Goal: Task Accomplishment & Management: Complete application form

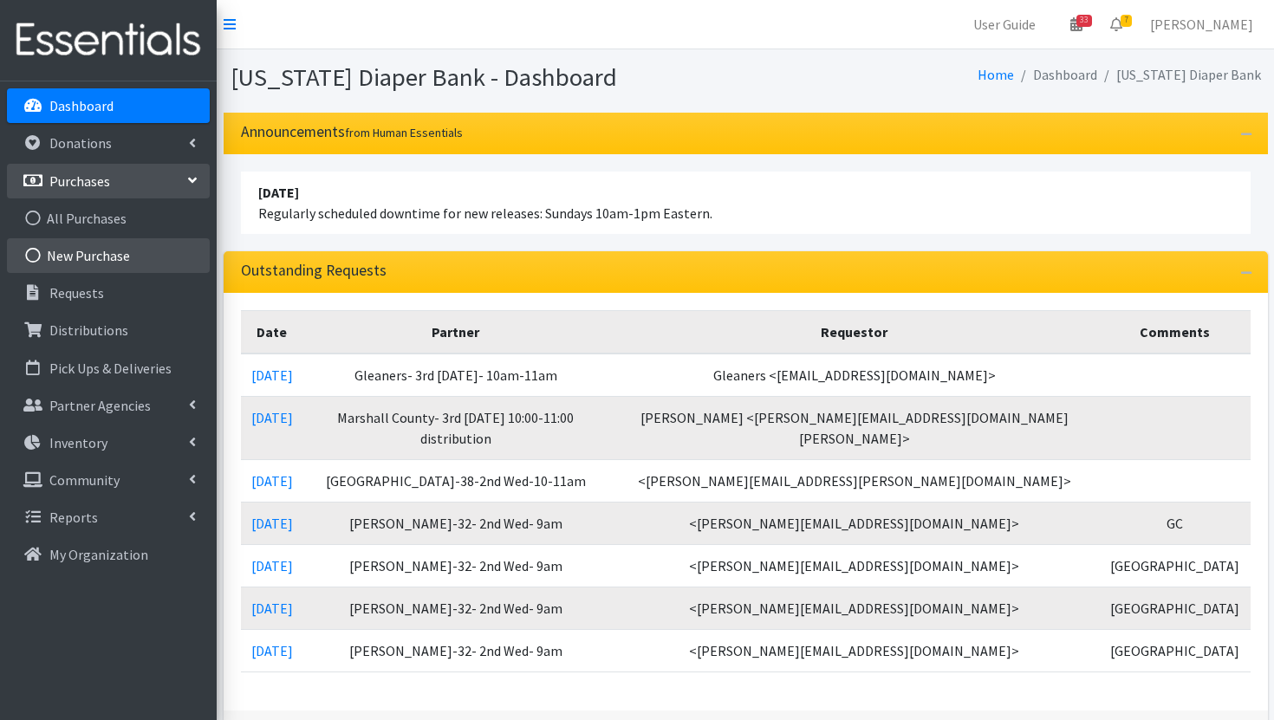
click at [117, 249] on link "New Purchase" at bounding box center [108, 255] width 203 height 35
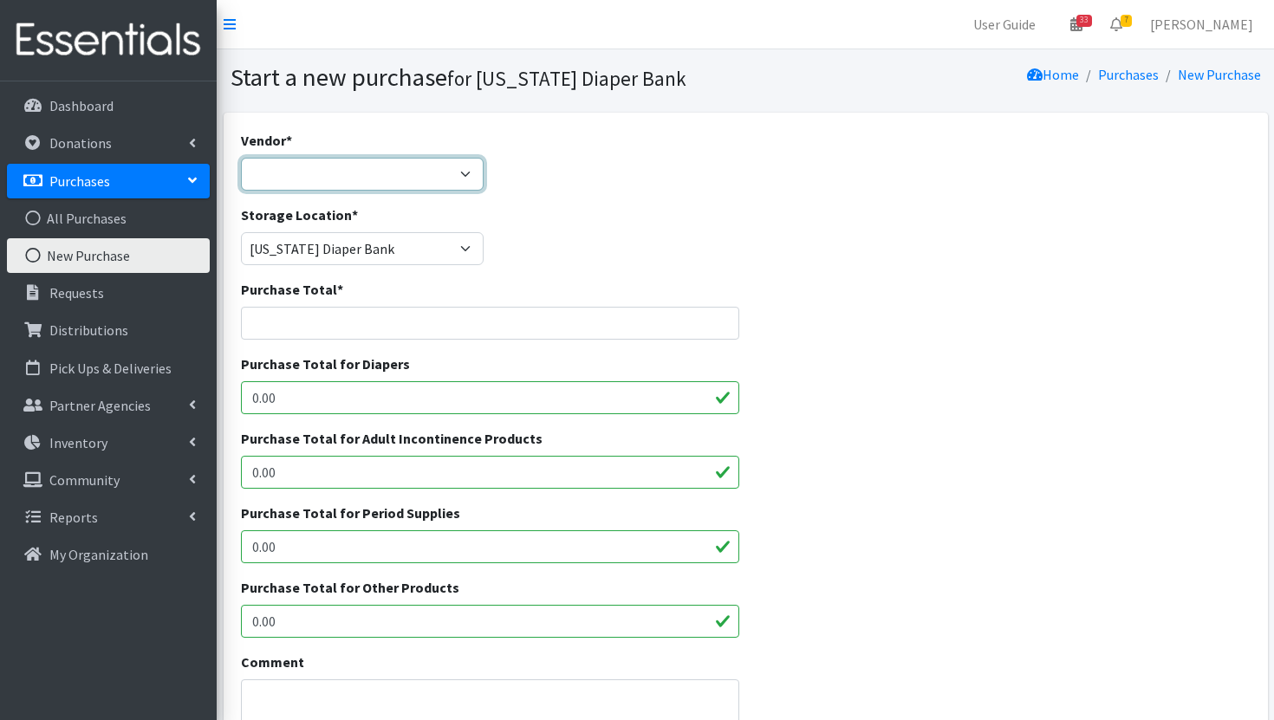
click at [376, 187] on select "Amazon Bartons Discounts Dyper FB Marketplace First Quality HDI- Brookies JSL O…" at bounding box center [362, 174] width 243 height 33
select select "561"
click at [241, 158] on select "Amazon Bartons Discounts Dyper FB Marketplace First Quality HDI- Brookies JSL O…" at bounding box center [362, 174] width 243 height 33
click at [342, 317] on input "Purchase Total *" at bounding box center [490, 323] width 499 height 33
type input "53072"
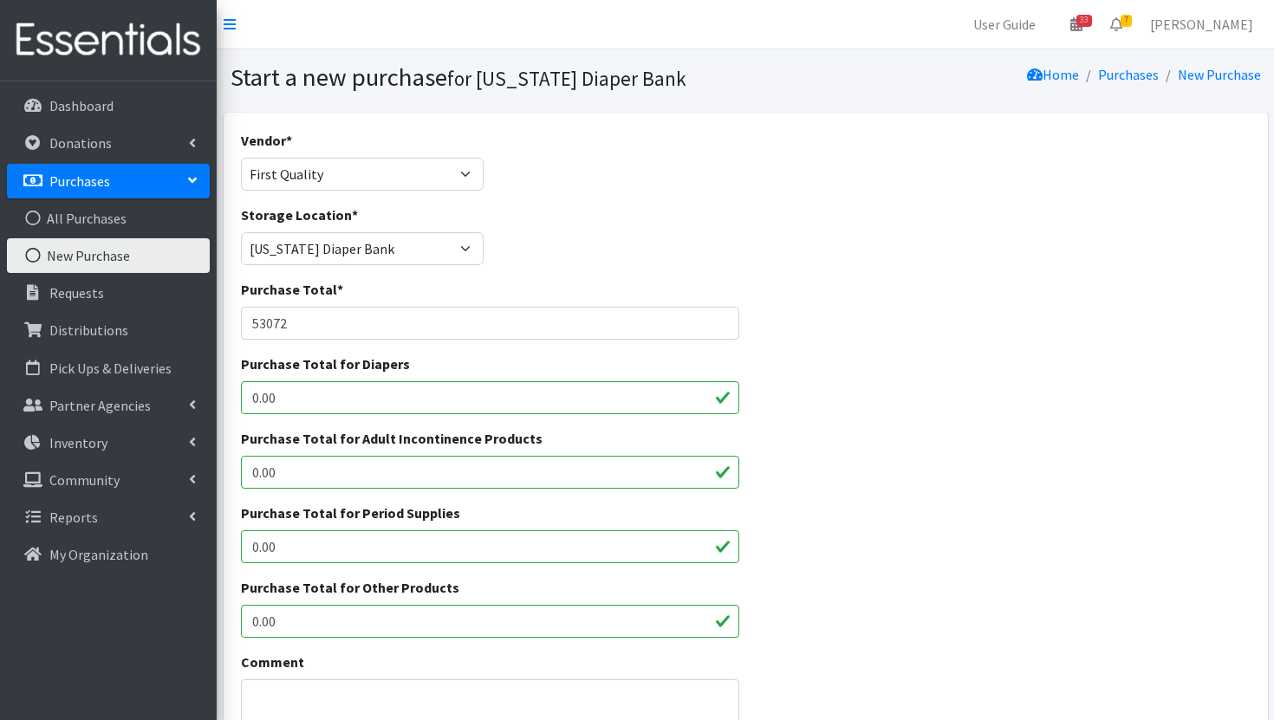
click at [347, 388] on input "0.00" at bounding box center [490, 397] width 499 height 33
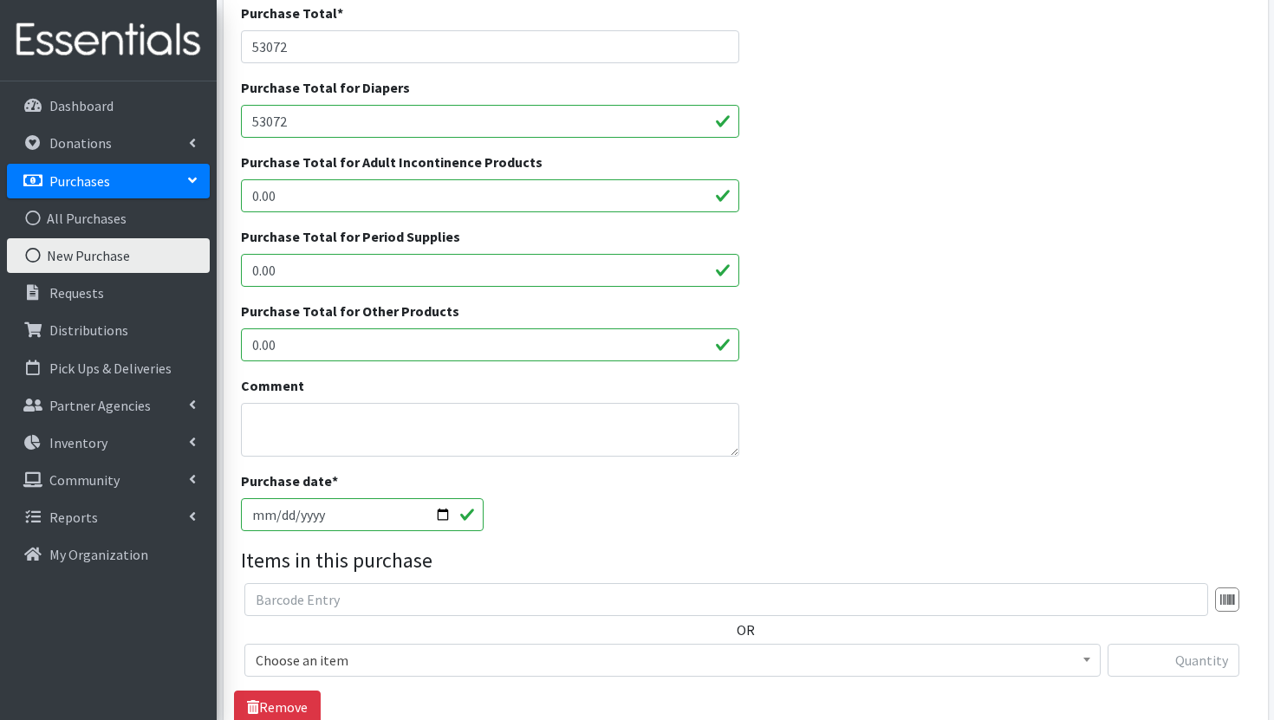
scroll to position [311, 0]
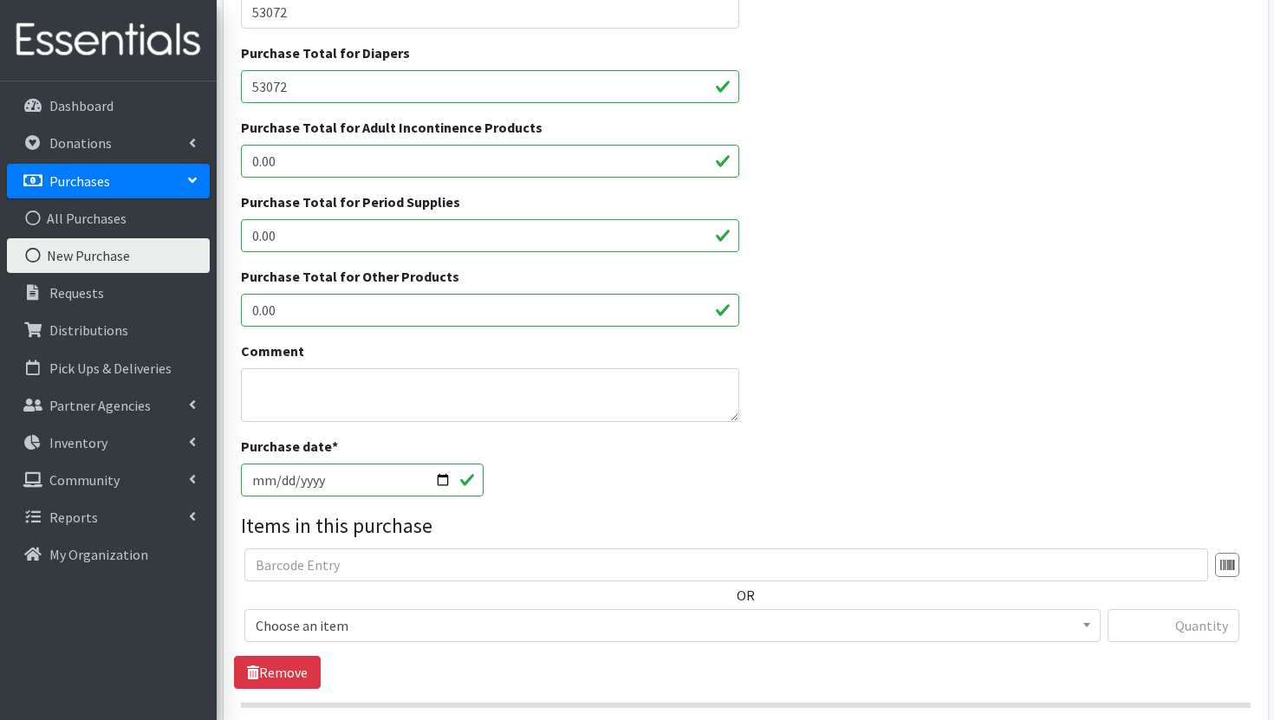
type input "53072"
click at [448, 397] on textarea "Comment" at bounding box center [490, 395] width 499 height 54
click at [283, 386] on textarea "1- 14,400 1 pallet 2-480000" at bounding box center [490, 395] width 499 height 54
click at [398, 412] on textarea "1- 14400 1 pallet 2-480000" at bounding box center [490, 395] width 499 height 54
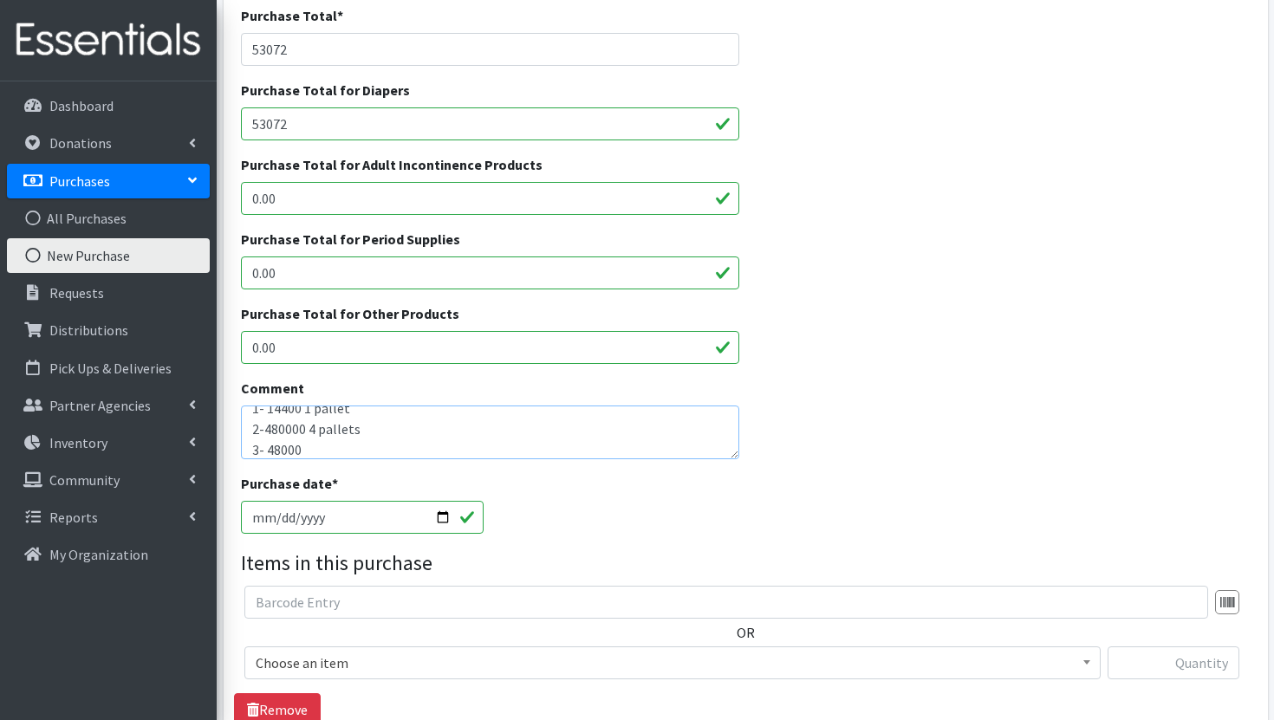
scroll to position [0, 0]
drag, startPoint x: 258, startPoint y: 412, endPoint x: 245, endPoint y: 412, distance: 13.0
click at [245, 412] on textarea "1- 14400 1 pallet 2-480000 4 pallets 3- 48000" at bounding box center [490, 433] width 499 height 54
click at [257, 444] on textarea "2- 14400 1 pallet 2-480000 4 pallets 3- 48000" at bounding box center [490, 433] width 499 height 54
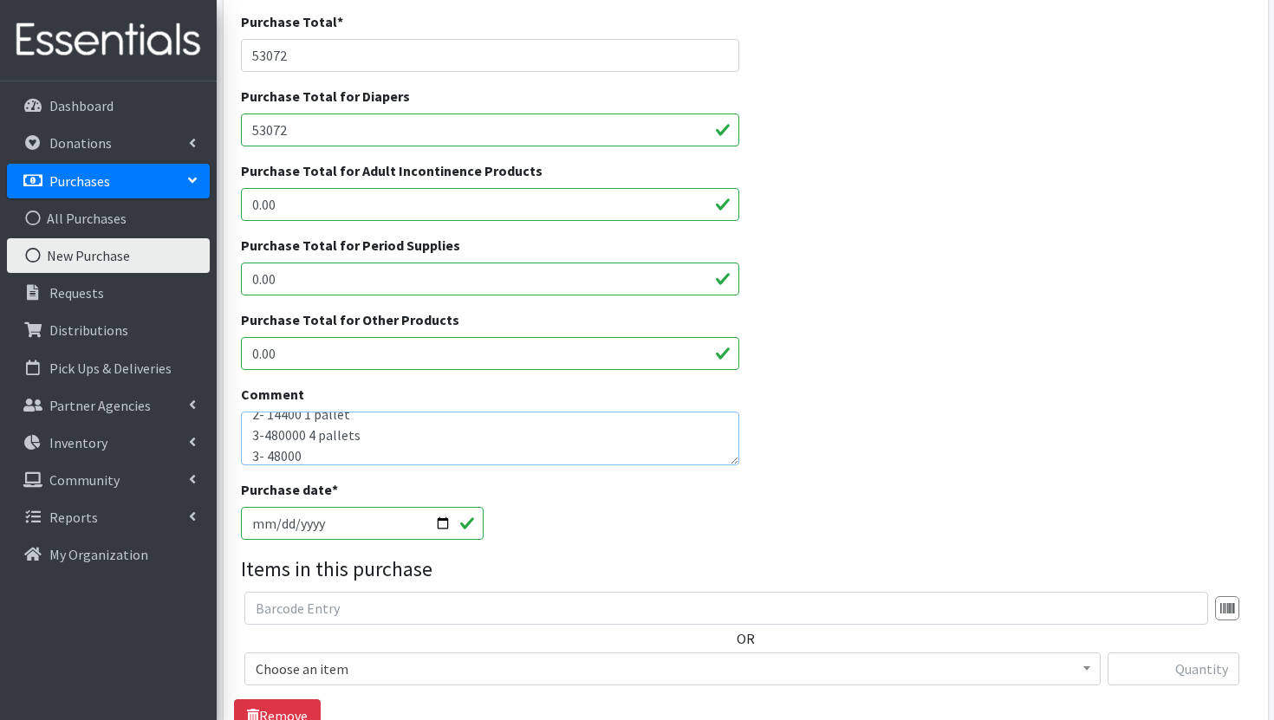
scroll to position [21, 0]
click at [252, 451] on textarea "2- 14400 1 pallet 3-480000 4 pallets 3- 48000" at bounding box center [490, 439] width 499 height 54
click at [277, 449] on textarea "2- 14400 1 pallet 3-480000 4 pallets 4- 48000" at bounding box center [490, 439] width 499 height 54
click at [346, 440] on textarea "2- 14400 1 pallet 3-480000 4 pallets 4- 72000" at bounding box center [490, 439] width 499 height 54
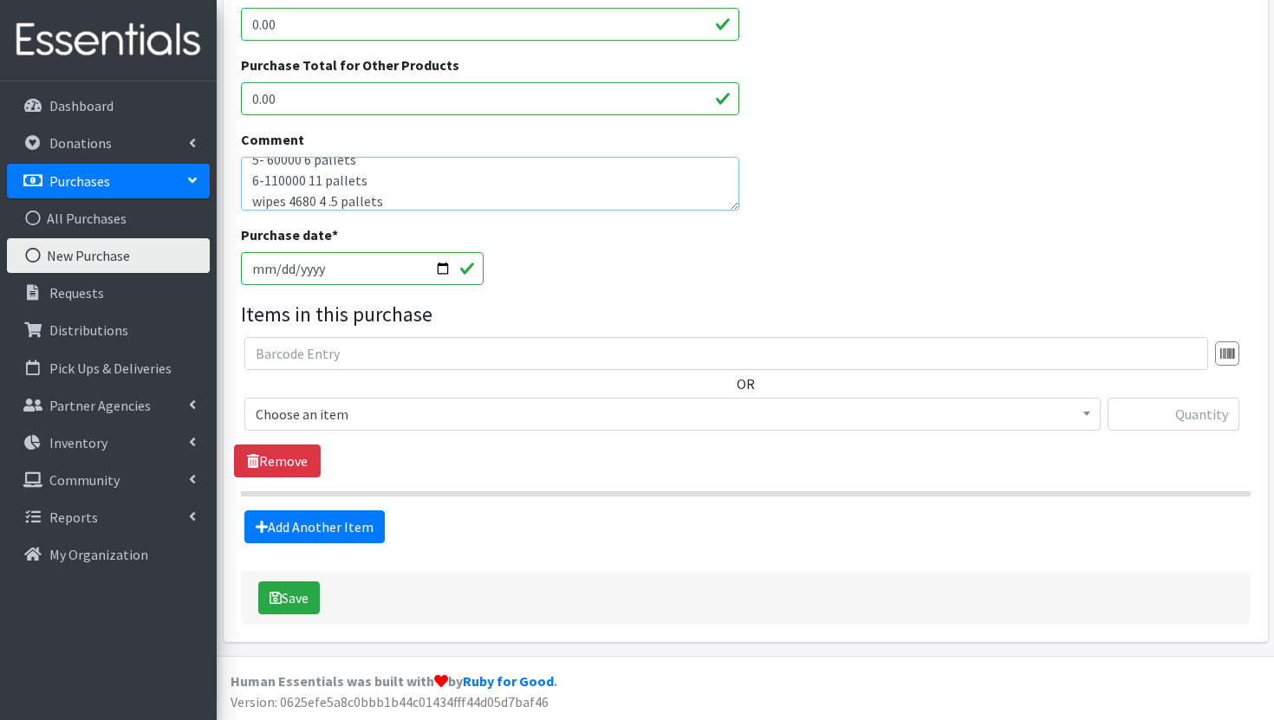
scroll to position [0, 0]
drag, startPoint x: 387, startPoint y: 192, endPoint x: 212, endPoint y: 107, distance: 194.7
click at [212, 107] on div "User Guide 33 33 Pick-ups remaining this week View Calendar 7 7 Requests 0 Part…" at bounding box center [637, 99] width 1274 height 1244
type textarea "2- 14400 1 pallet 3-480000 4 pallets 4- 72000 6 pallets 5- 60000 6 pallets 6-11…"
click at [296, 588] on button "Save" at bounding box center [289, 598] width 62 height 33
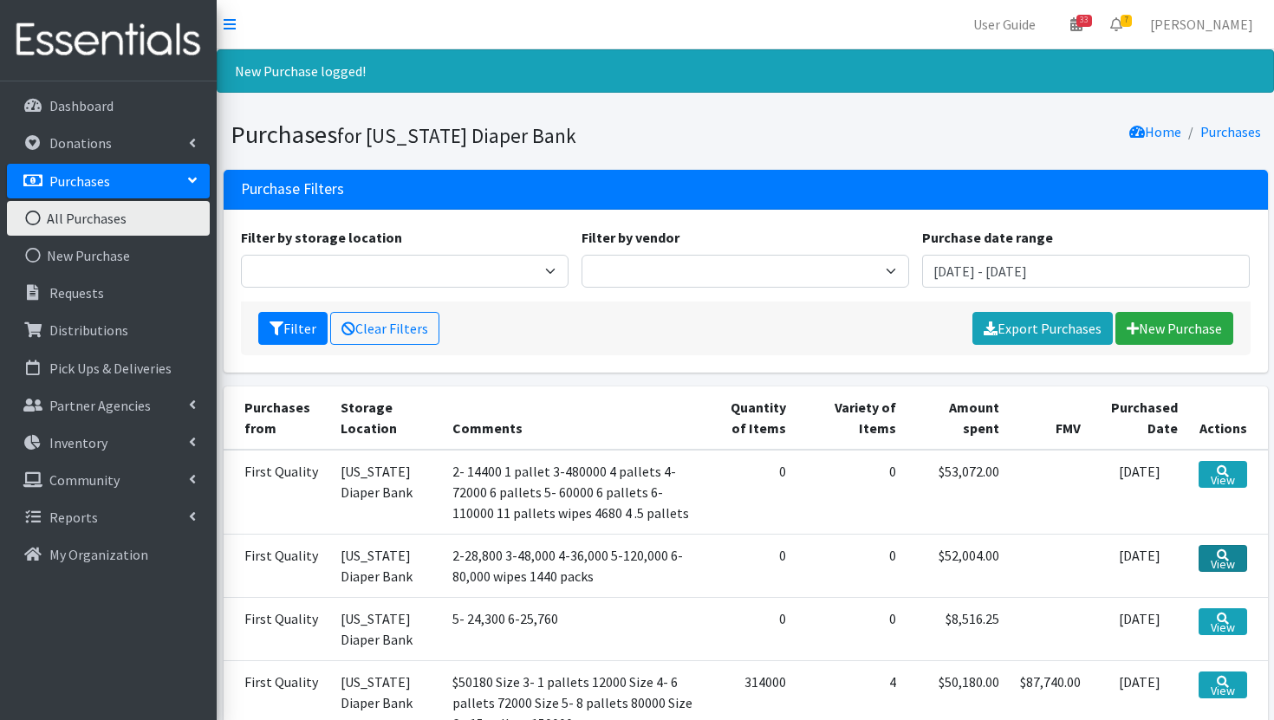
click at [1228, 555] on icon at bounding box center [1223, 556] width 12 height 12
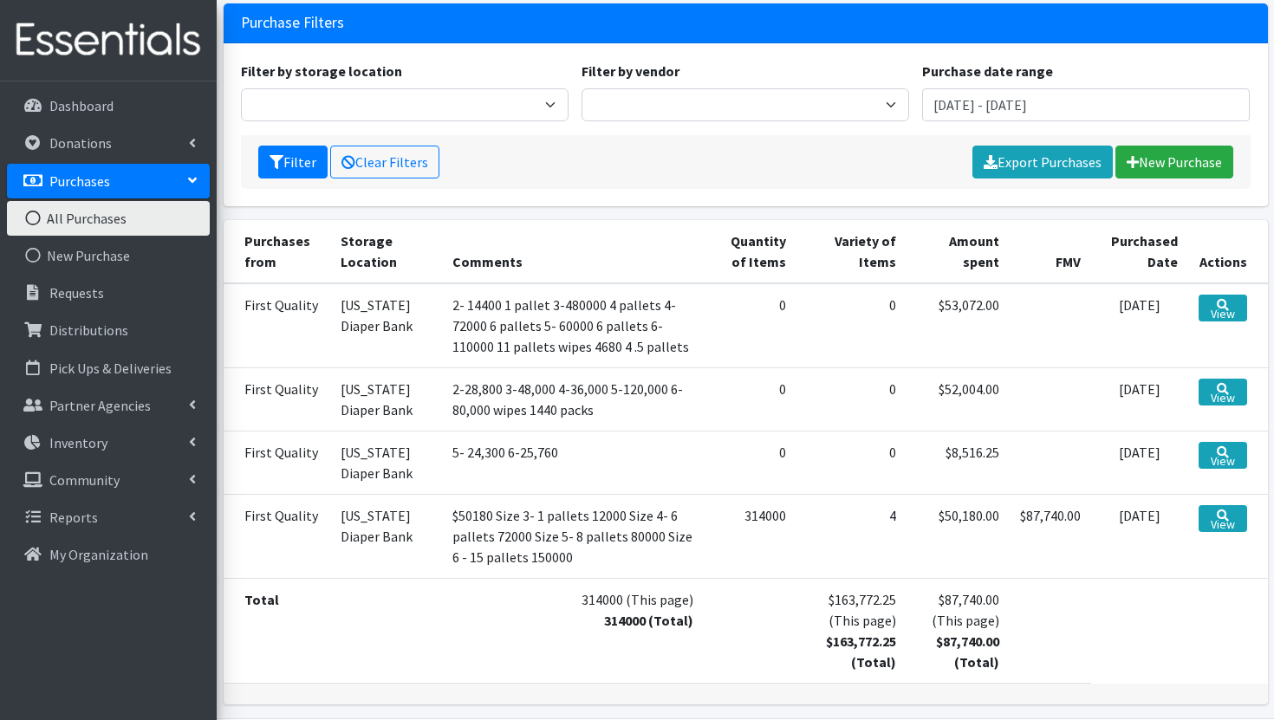
scroll to position [170, 0]
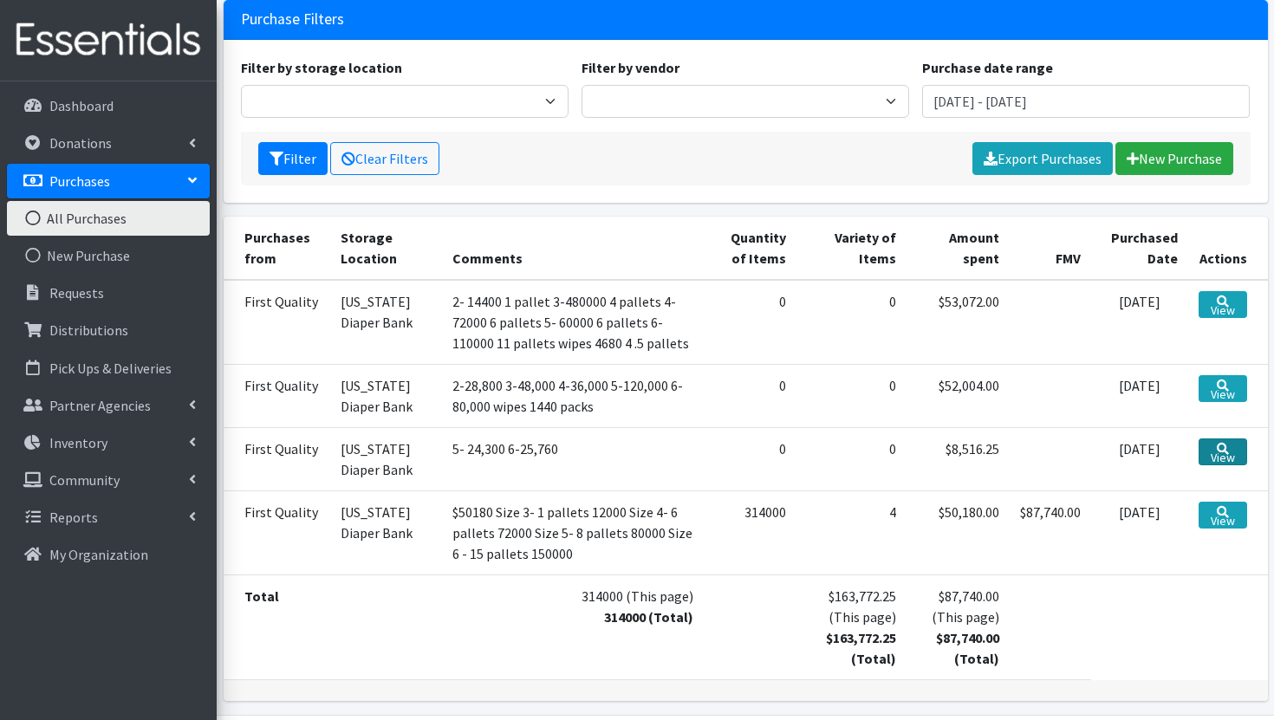
click at [1227, 448] on icon at bounding box center [1223, 449] width 12 height 12
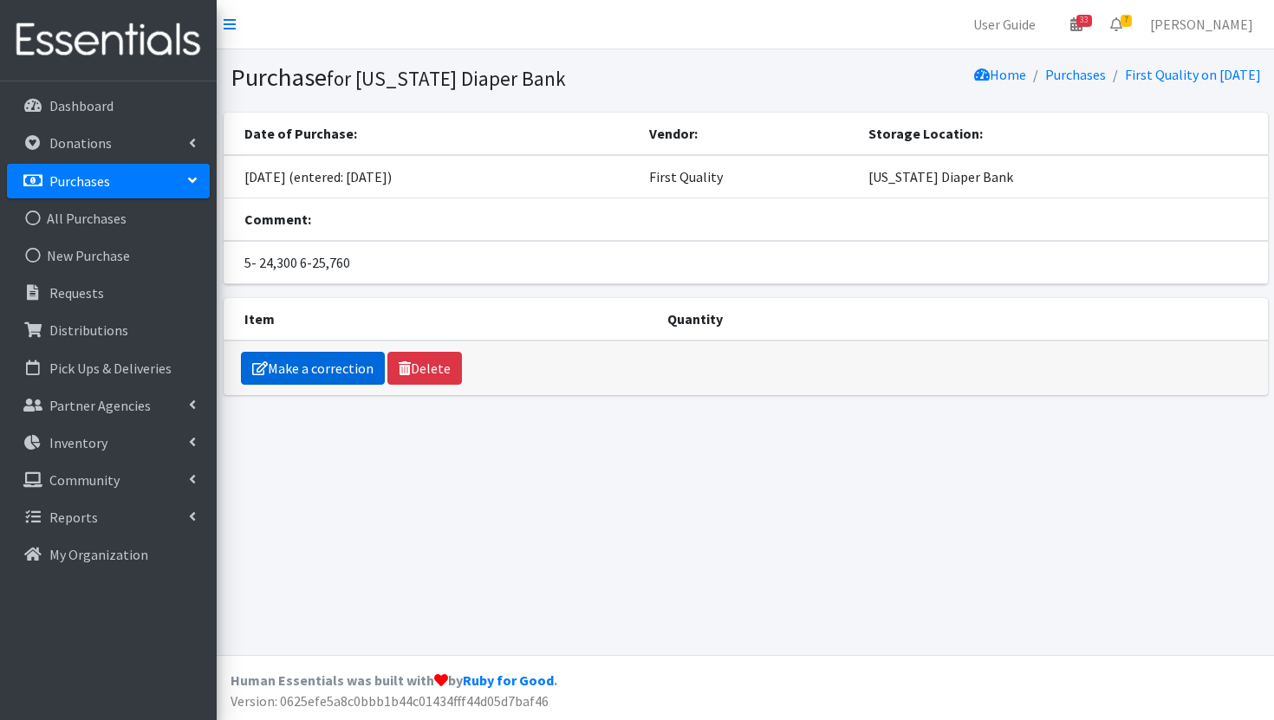
click at [329, 375] on link "Make a correction" at bounding box center [313, 368] width 144 height 33
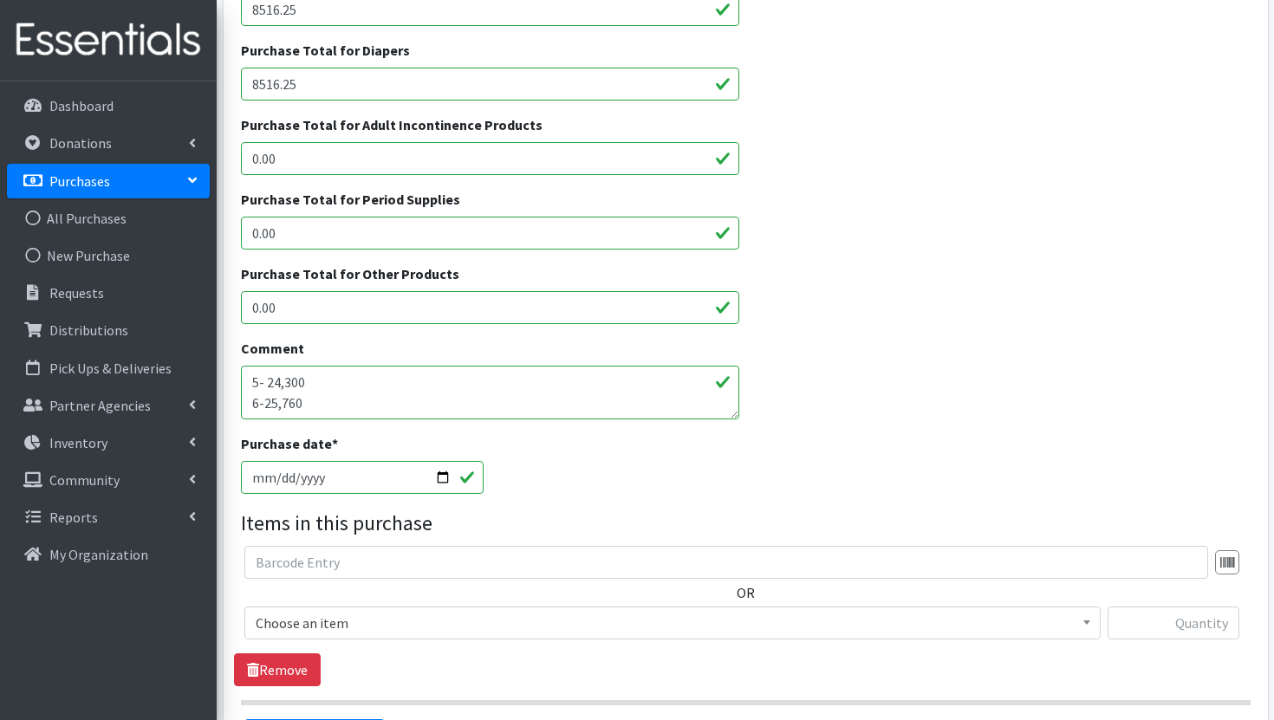
scroll to position [316, 0]
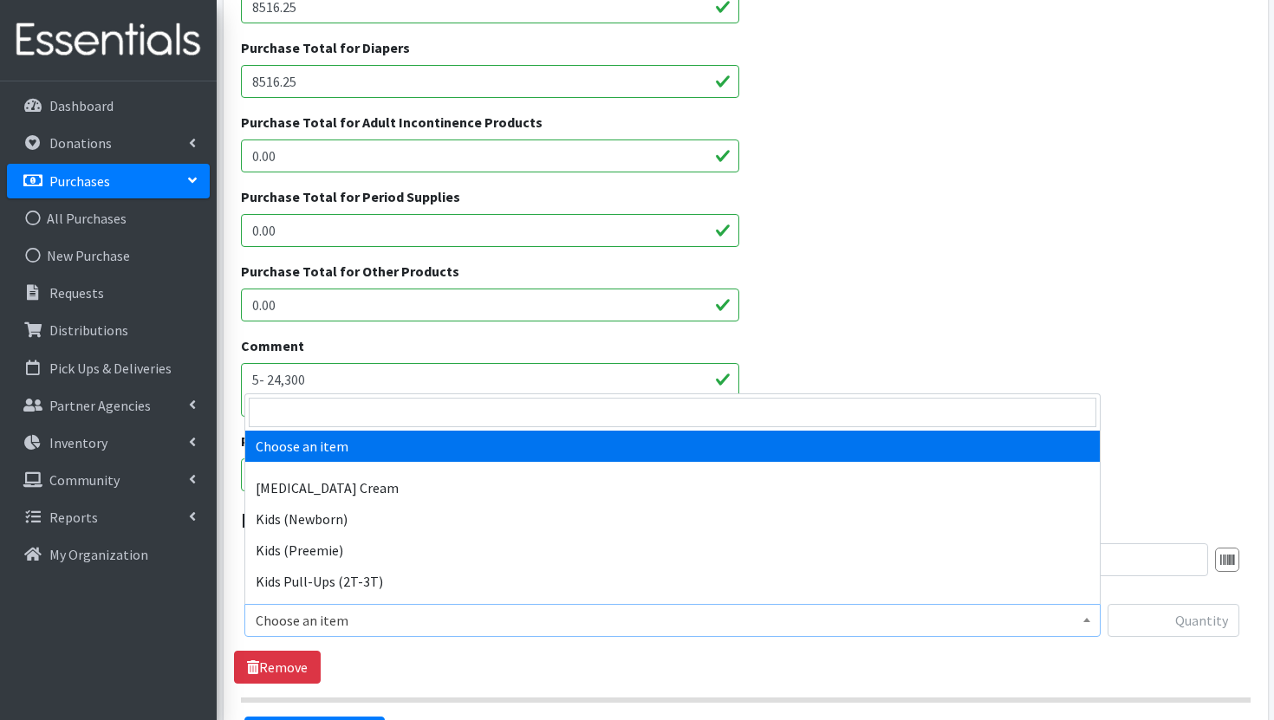
click at [449, 616] on span "Choose an item" at bounding box center [673, 621] width 834 height 24
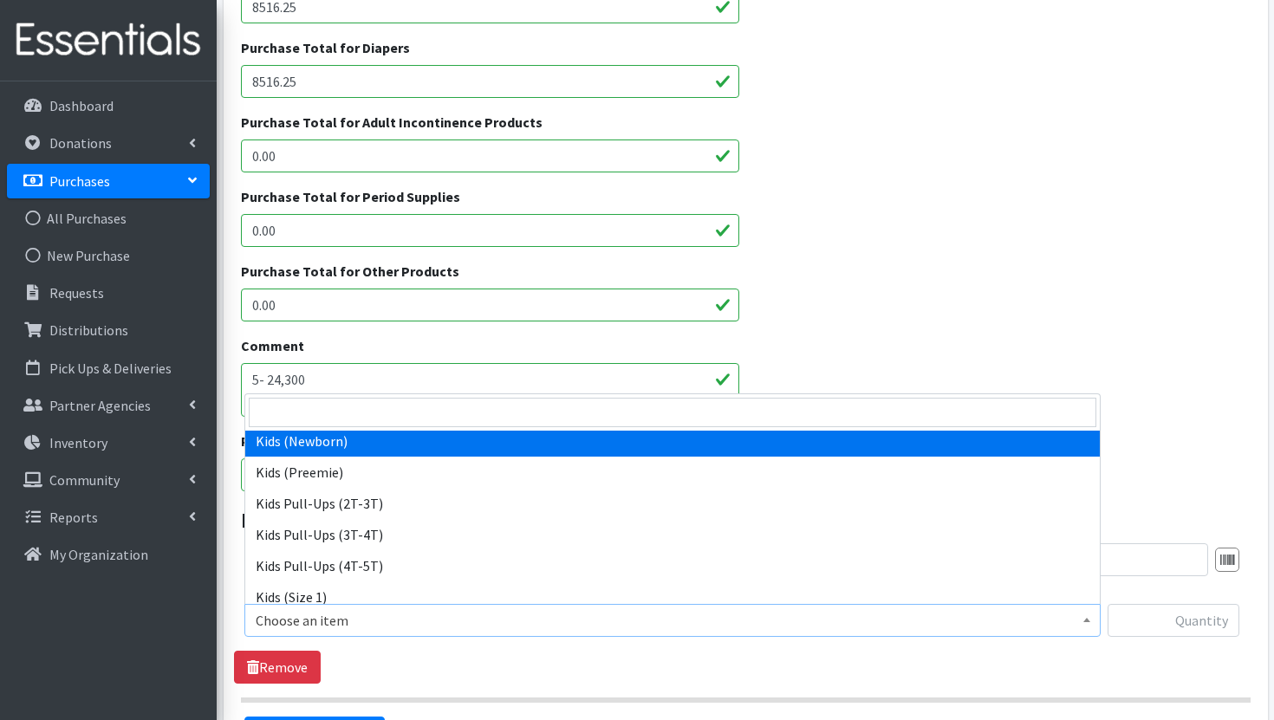
scroll to position [238, 0]
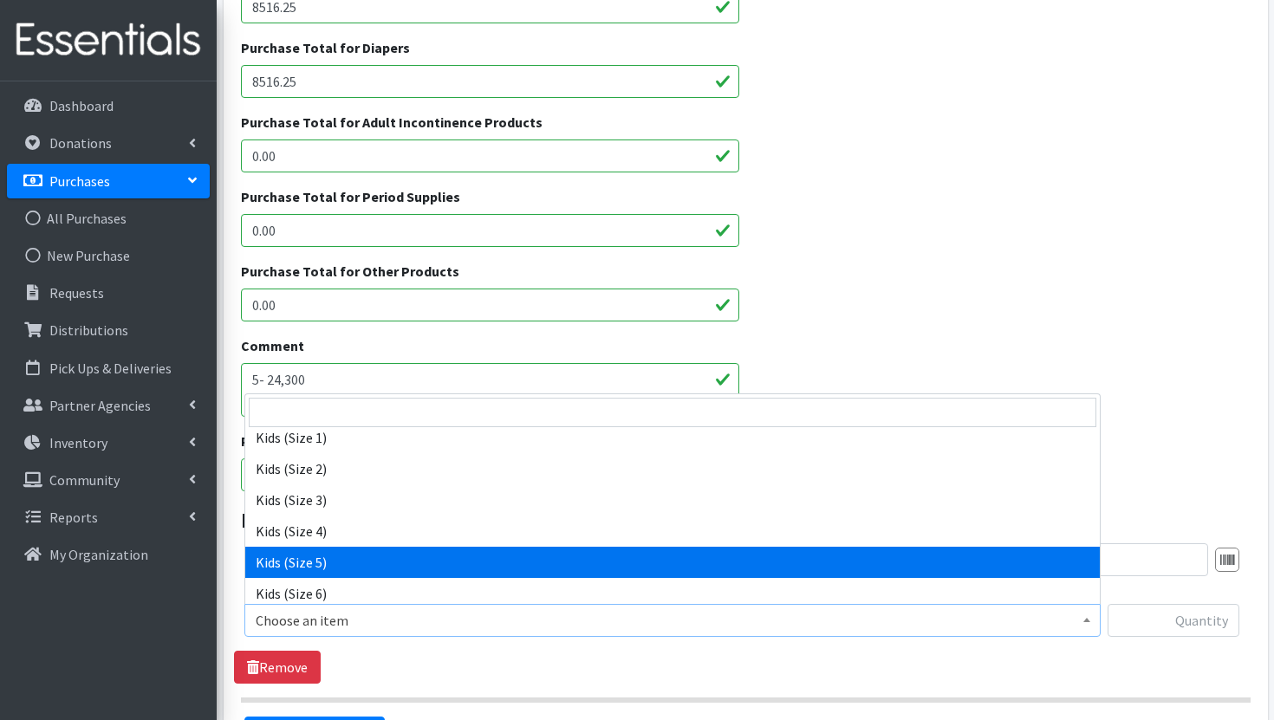
select select "3407"
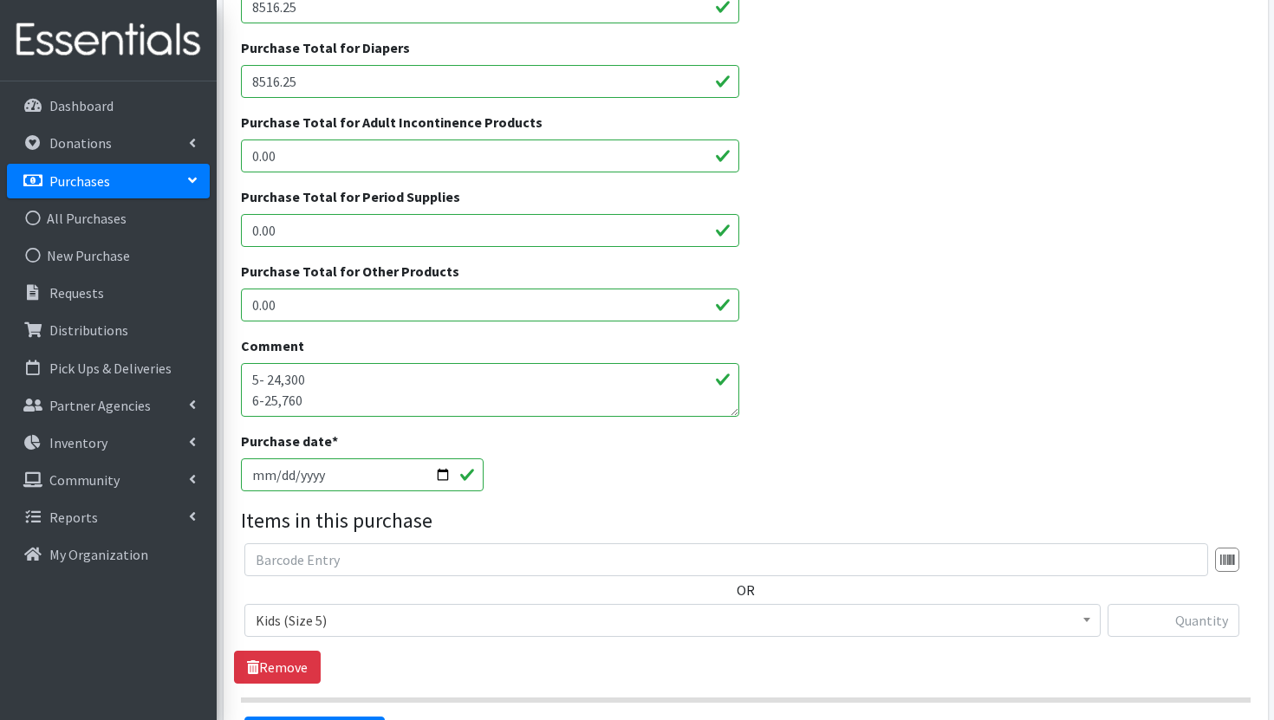
drag, startPoint x: 329, startPoint y: 384, endPoint x: 266, endPoint y: 379, distance: 63.5
click at [266, 379] on textarea "5- 24,300 6-25,760" at bounding box center [490, 390] width 499 height 54
click at [1171, 626] on input "text" at bounding box center [1174, 620] width 132 height 33
paste input "24,300"
type input "24,300"
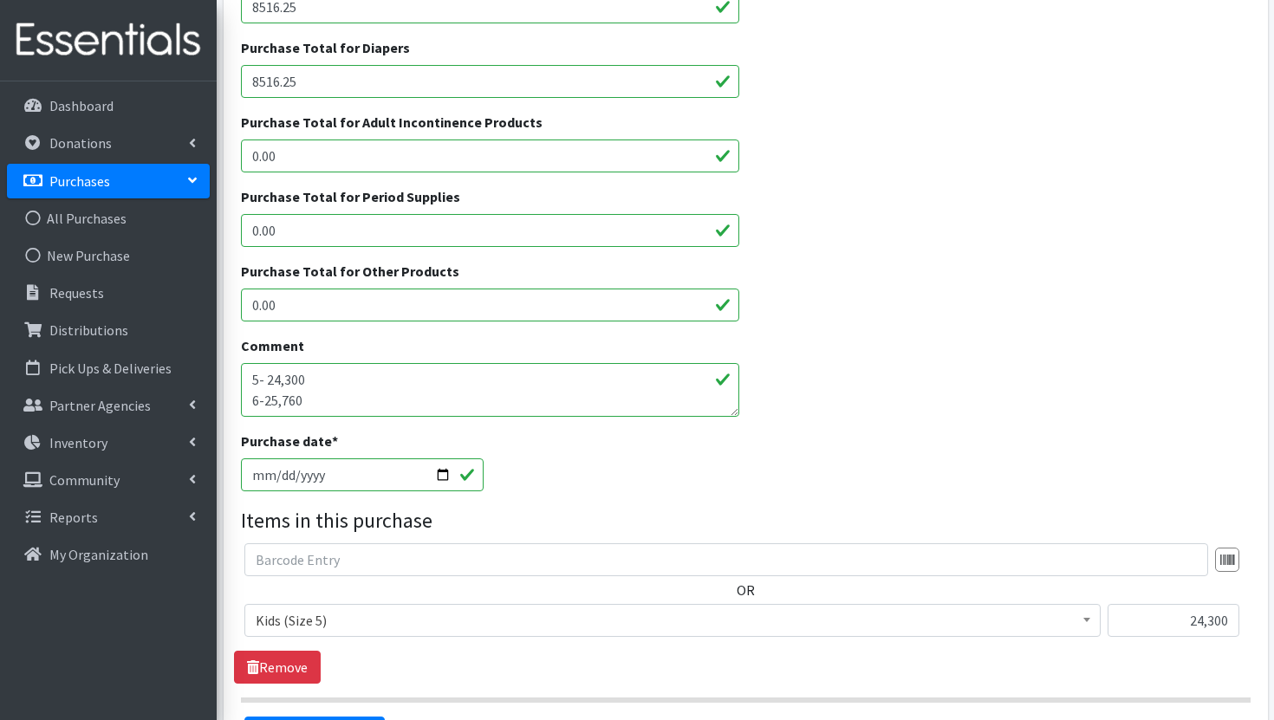
drag, startPoint x: 336, startPoint y: 407, endPoint x: 264, endPoint y: 406, distance: 72.0
click at [264, 406] on textarea "5- 24,300 6-25,760" at bounding box center [490, 390] width 499 height 54
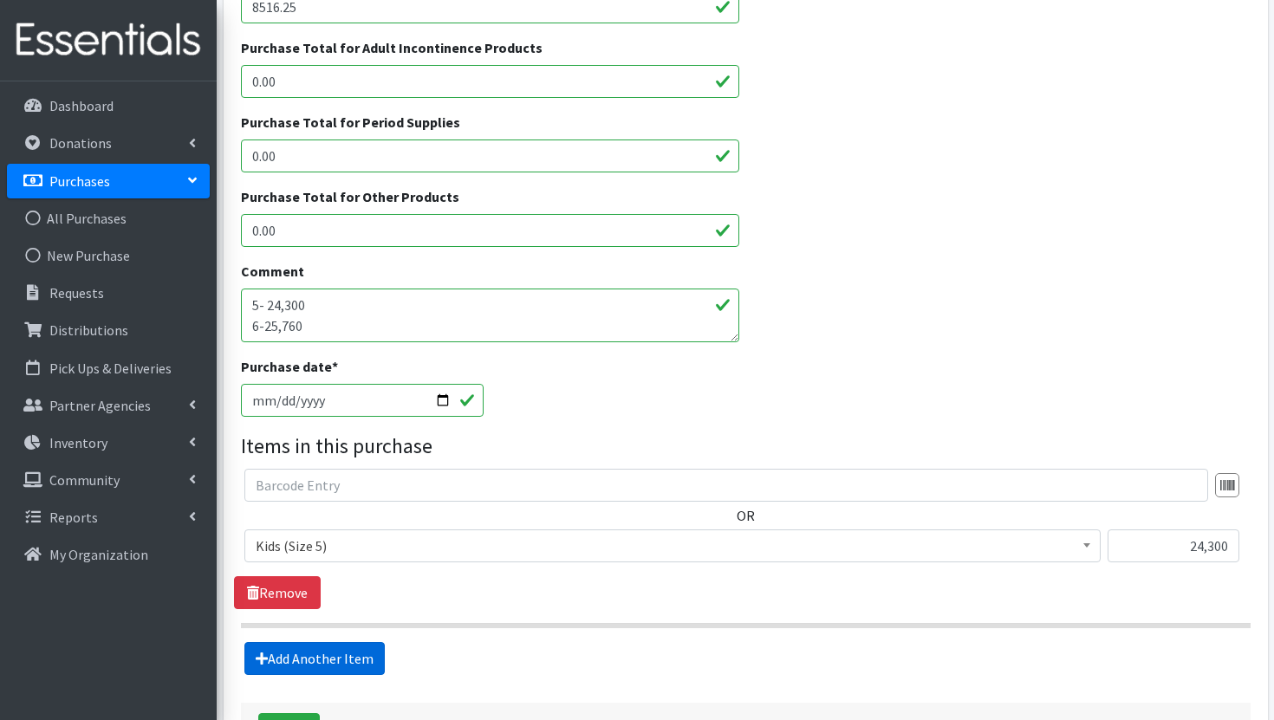
click at [333, 652] on link "Add Another Item" at bounding box center [314, 658] width 140 height 33
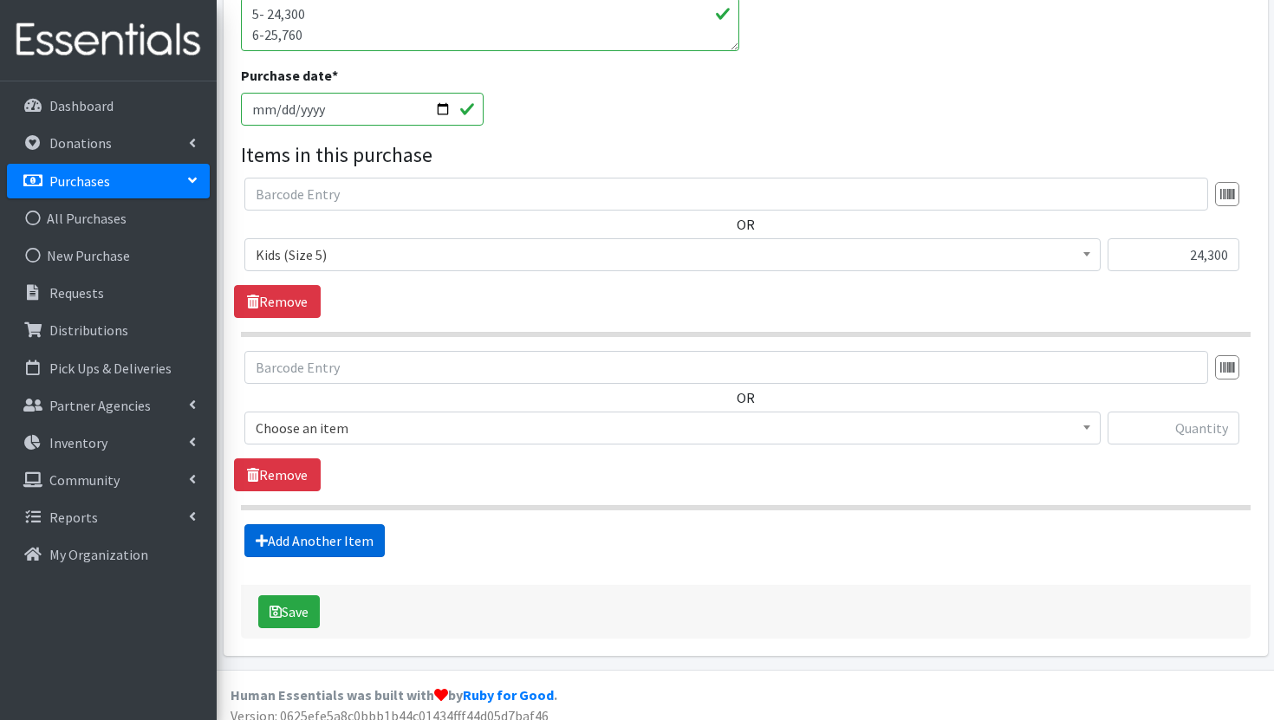
scroll to position [696, 0]
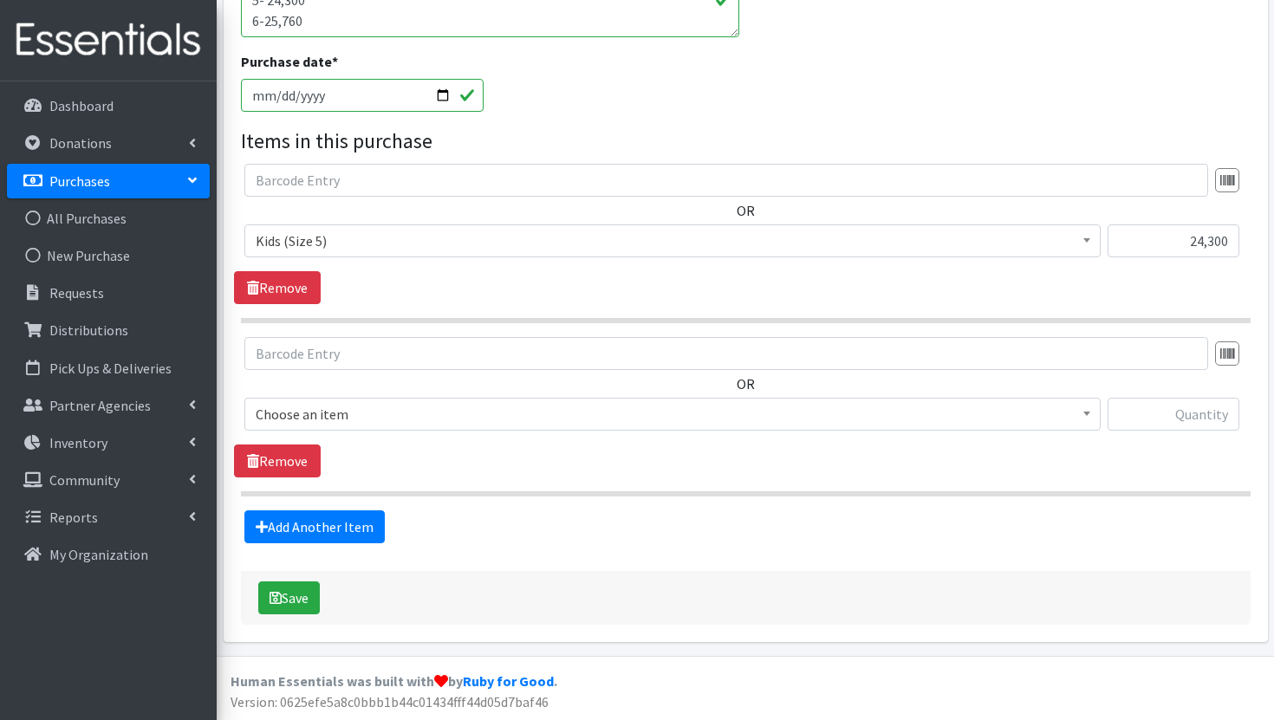
click at [509, 426] on span "Choose an item" at bounding box center [673, 414] width 834 height 24
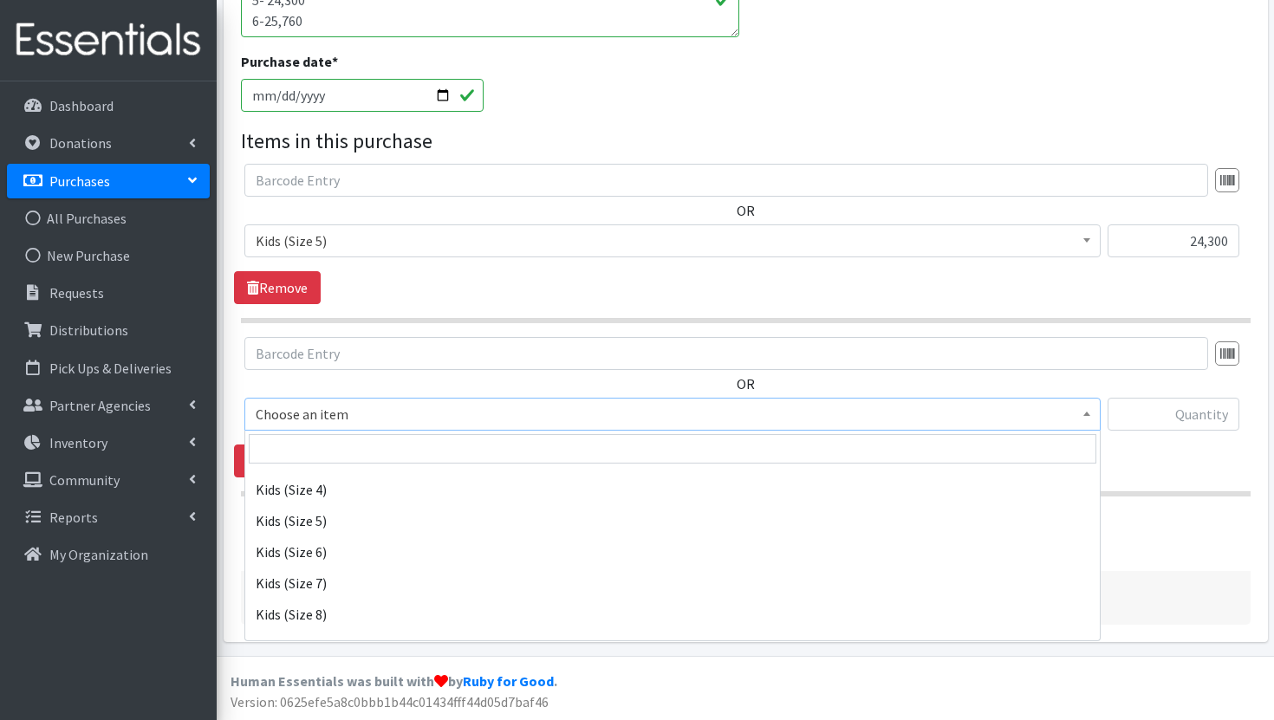
scroll to position [336, 0]
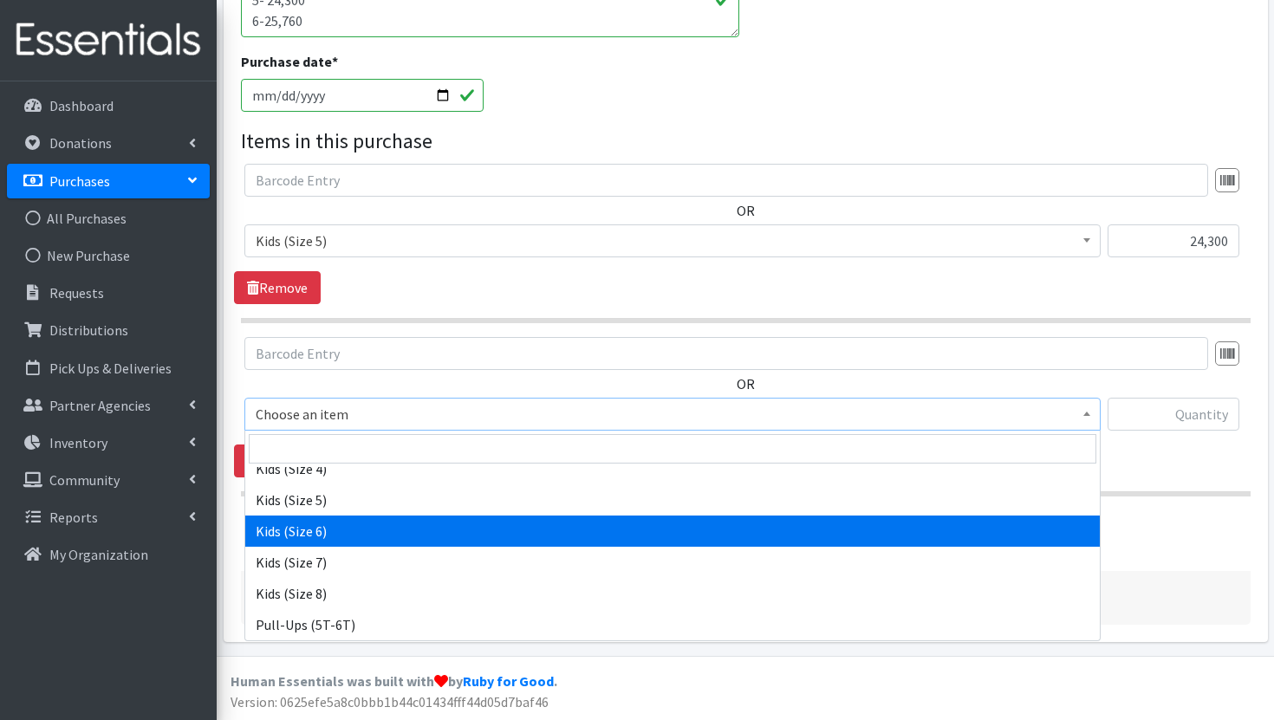
select select "3419"
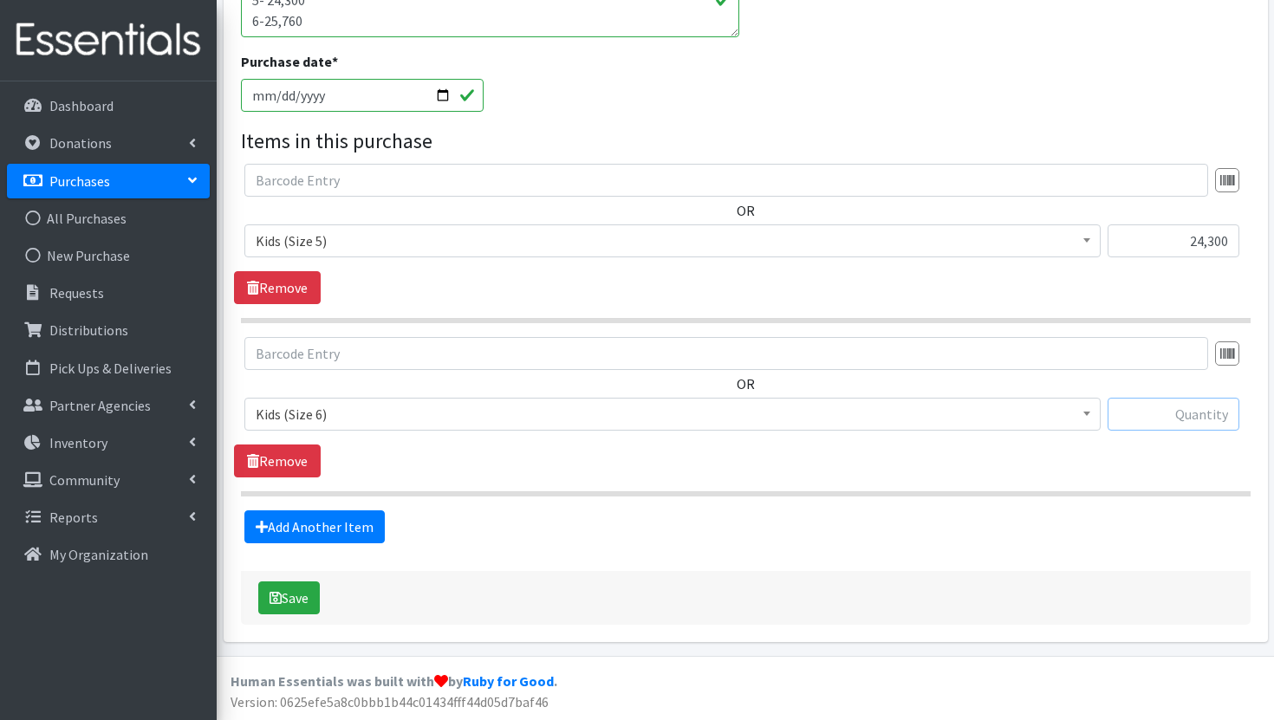
click at [1155, 413] on input "text" at bounding box center [1174, 414] width 132 height 33
paste input "25,760"
type input "25,760"
click at [1208, 238] on input "24,300" at bounding box center [1174, 241] width 132 height 33
type input "24300"
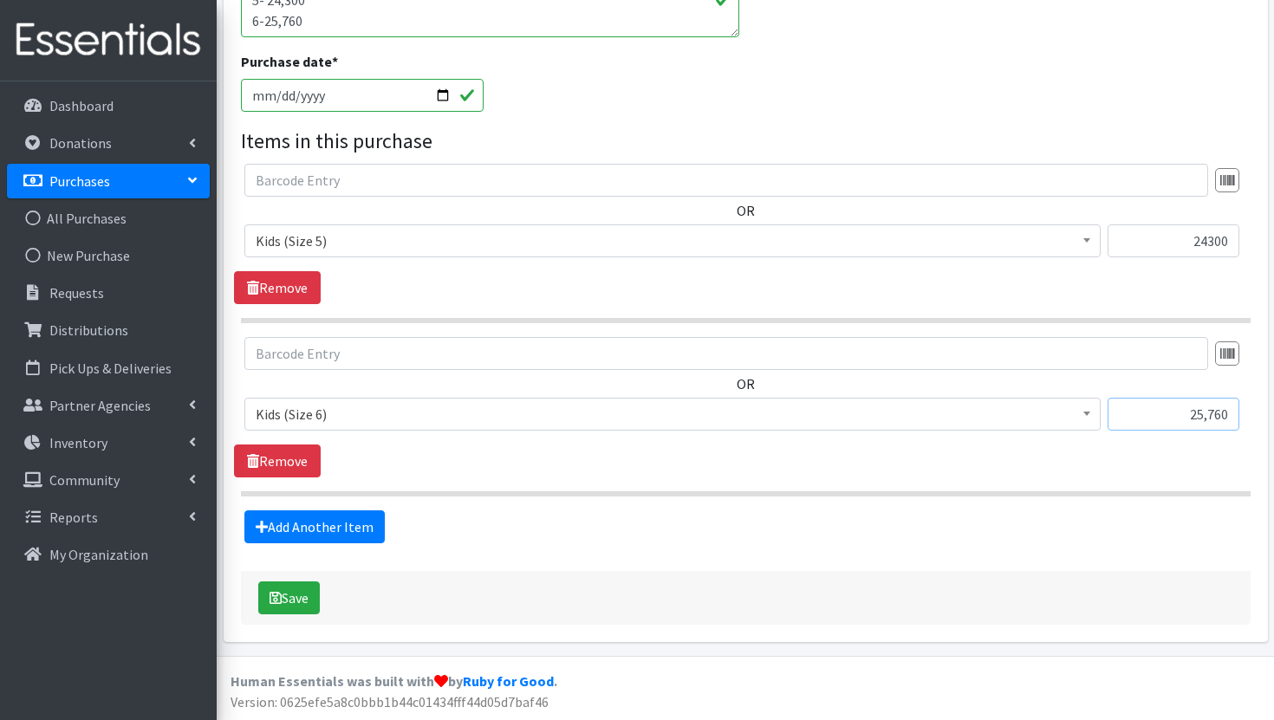
click at [1208, 414] on input "25,760" at bounding box center [1174, 414] width 132 height 33
type input "25760"
click at [305, 593] on button "Save" at bounding box center [289, 598] width 62 height 33
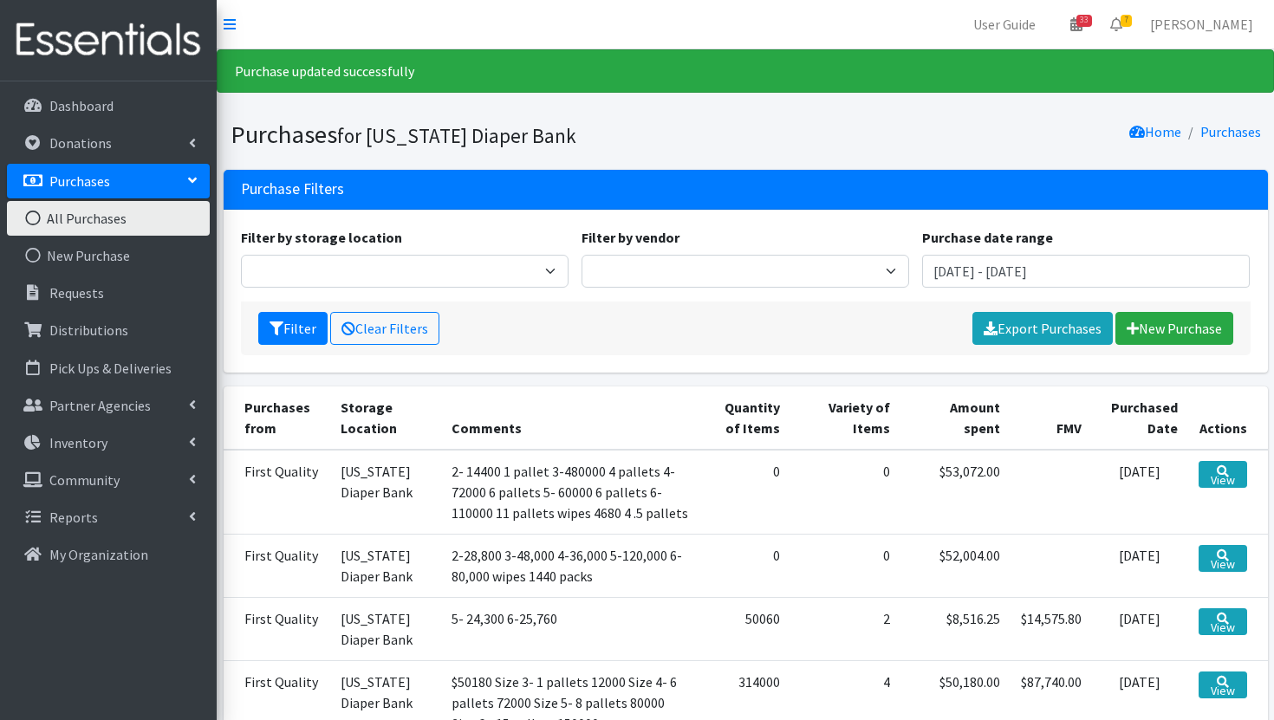
click at [1249, 551] on td "View" at bounding box center [1229, 565] width 80 height 63
click at [1220, 557] on link "View" at bounding box center [1223, 558] width 49 height 27
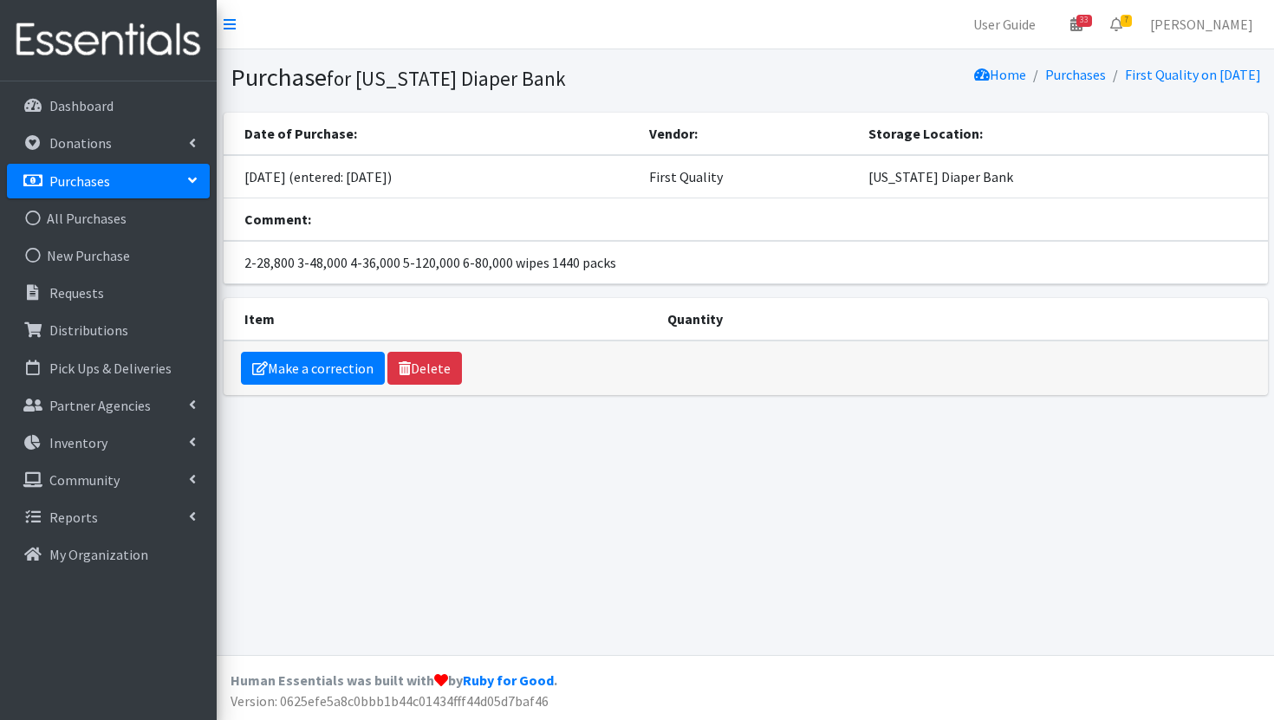
click at [633, 270] on td "2-28,800 3-48,000 4-36,000 5-120,000 6-80,000 wipes 1440 packs" at bounding box center [746, 262] width 1045 height 43
click at [114, 179] on link "Purchases" at bounding box center [108, 181] width 203 height 35
click at [93, 226] on link "All Purchases" at bounding box center [108, 218] width 203 height 35
